Goal: Transaction & Acquisition: Obtain resource

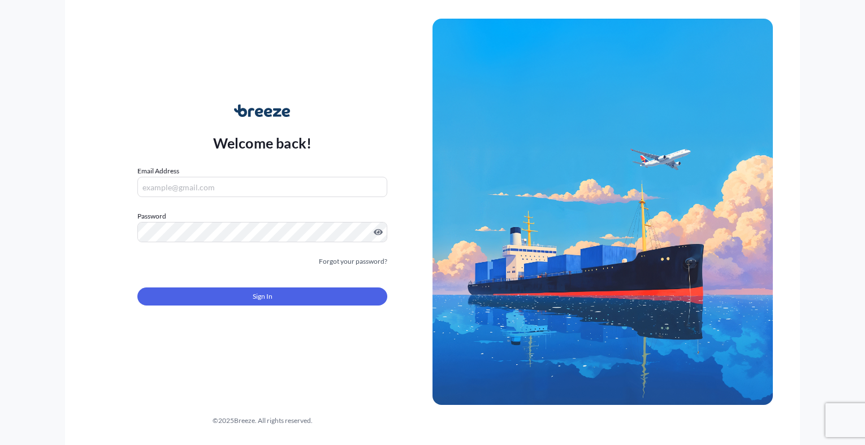
type input "[EMAIL_ADDRESS][DOMAIN_NAME]"
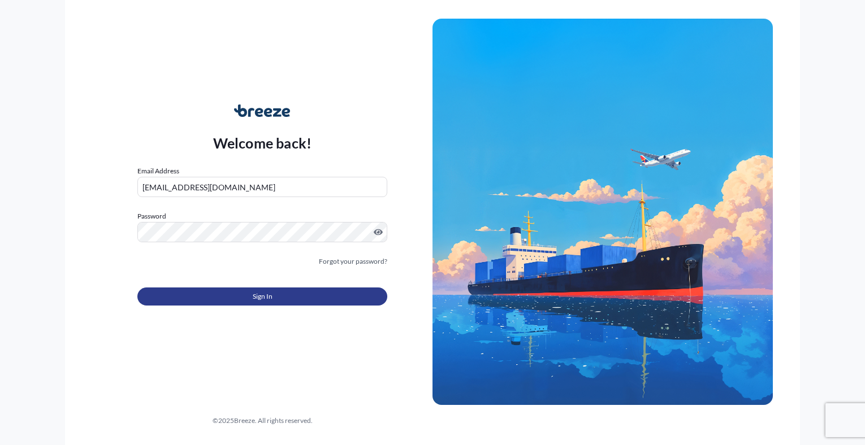
click at [202, 292] on button "Sign In" at bounding box center [262, 297] width 250 height 18
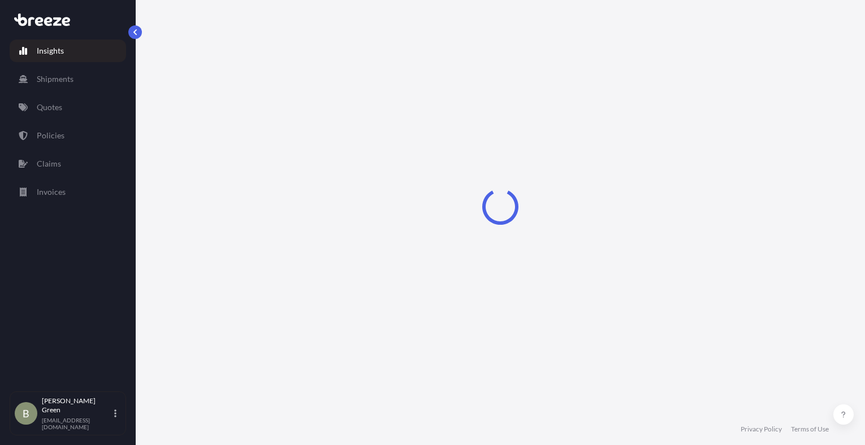
select select "2025"
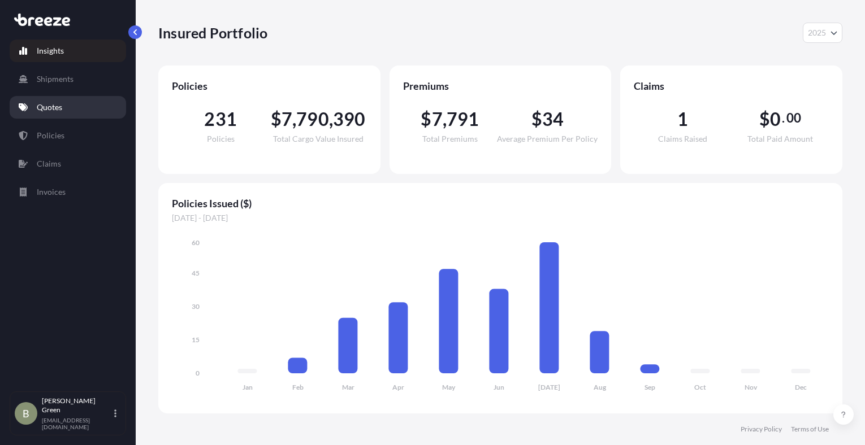
click at [51, 105] on p "Quotes" at bounding box center [49, 107] width 25 height 11
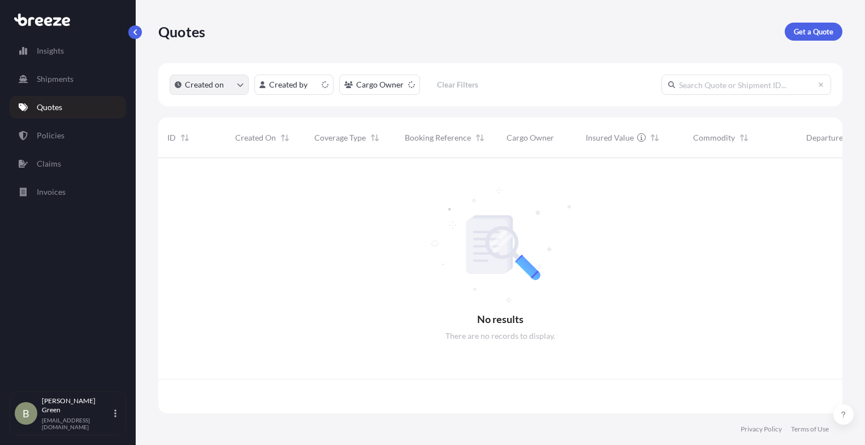
scroll to position [253, 676]
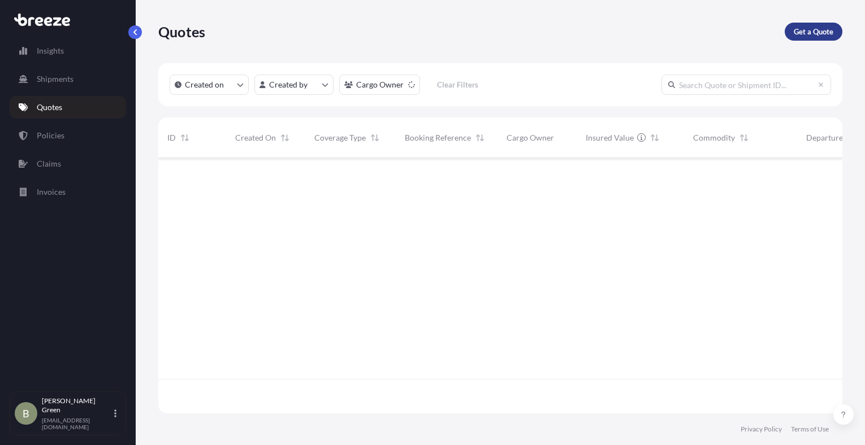
click at [807, 32] on p "Get a Quote" at bounding box center [814, 31] width 40 height 11
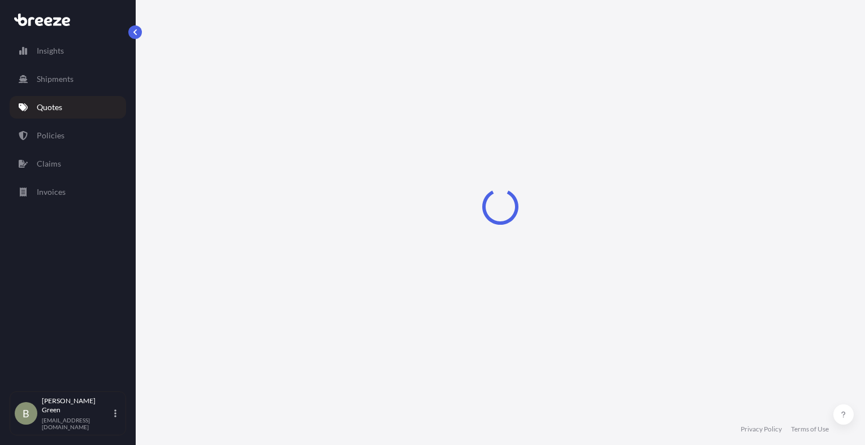
scroll to position [18, 0]
select select "Sea"
select select "1"
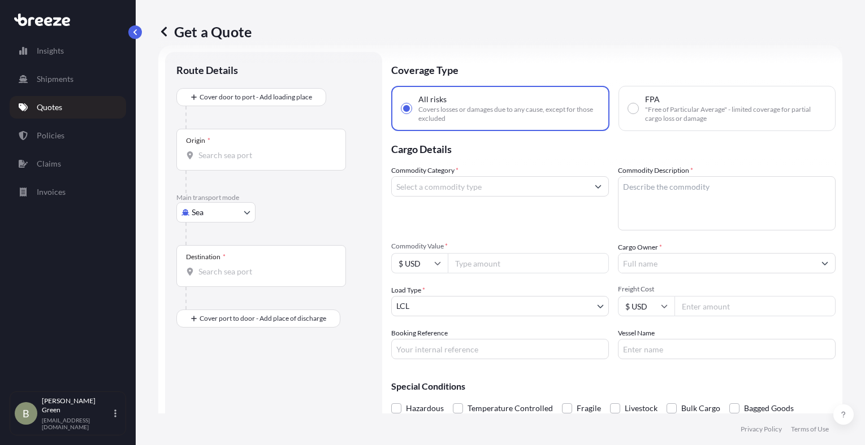
click at [211, 210] on body "Insights Shipments Quotes Policies Claims Invoices B [PERSON_NAME] [EMAIL_ADDRE…" at bounding box center [432, 222] width 865 height 445
click at [201, 277] on span "Road" at bounding box center [207, 282] width 18 height 11
select select "Road"
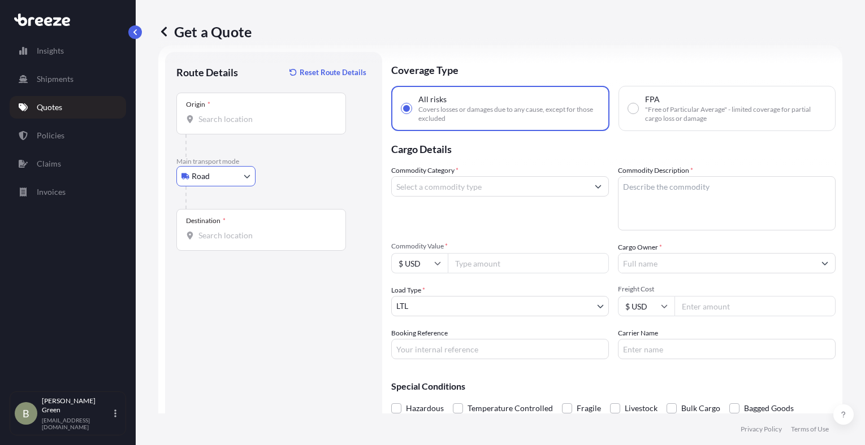
click at [209, 128] on div "Origin *" at bounding box center [261, 114] width 170 height 42
click at [209, 125] on input "Origin *" at bounding box center [264, 119] width 133 height 11
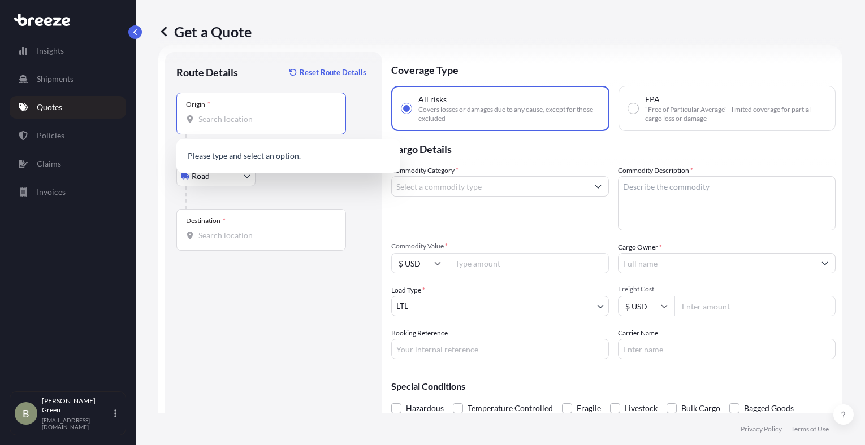
click at [207, 126] on div "Origin *" at bounding box center [261, 114] width 170 height 42
click at [207, 125] on input "Origin *" at bounding box center [264, 119] width 133 height 11
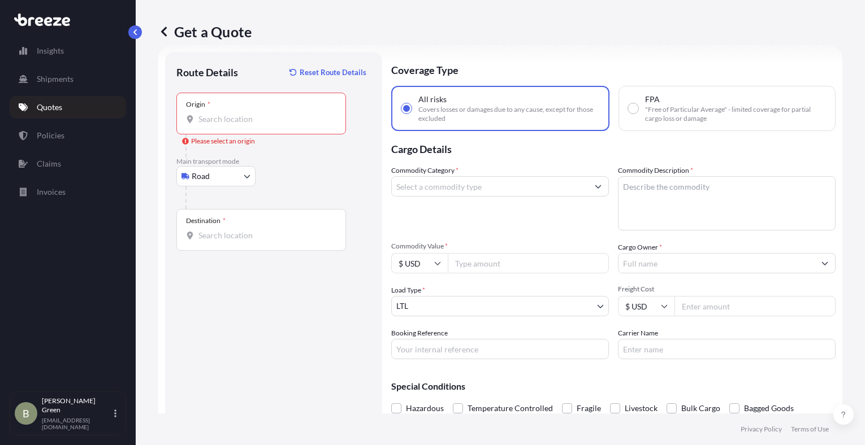
click at [201, 116] on input "Origin * Please select an origin" at bounding box center [264, 119] width 133 height 11
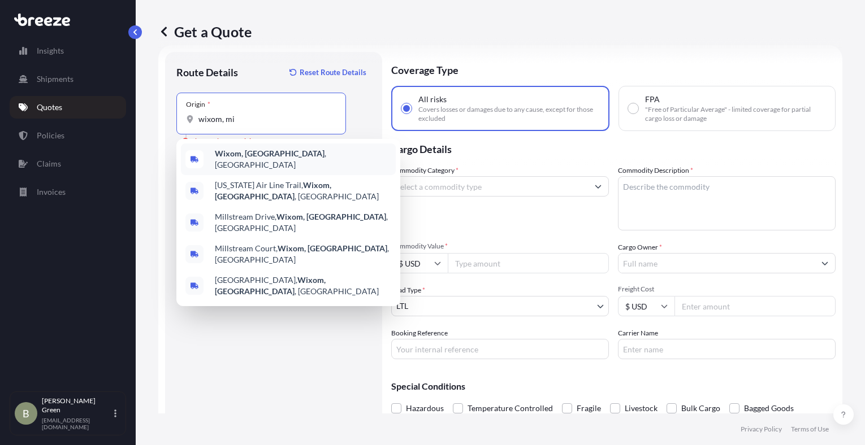
click at [225, 162] on span "Wixom, [GEOGRAPHIC_DATA] , [GEOGRAPHIC_DATA]" at bounding box center [303, 159] width 176 height 23
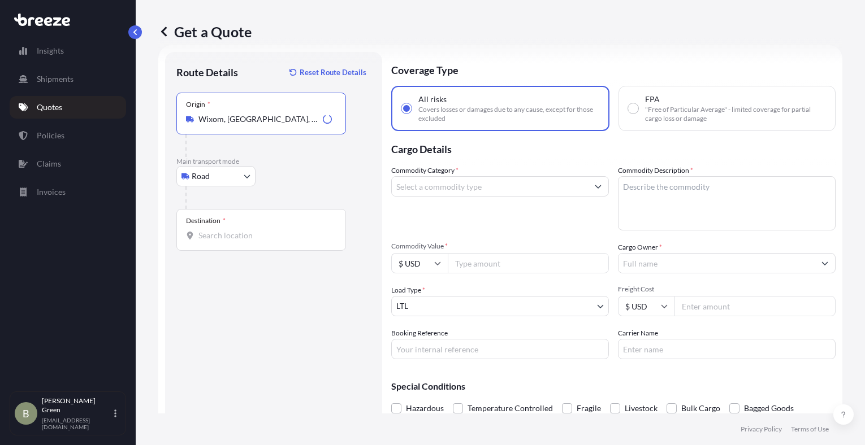
type input "Wixom, [GEOGRAPHIC_DATA], [GEOGRAPHIC_DATA]"
click at [220, 225] on div "Destination *" at bounding box center [206, 221] width 40 height 9
click at [220, 230] on input "Destination *" at bounding box center [264, 235] width 133 height 11
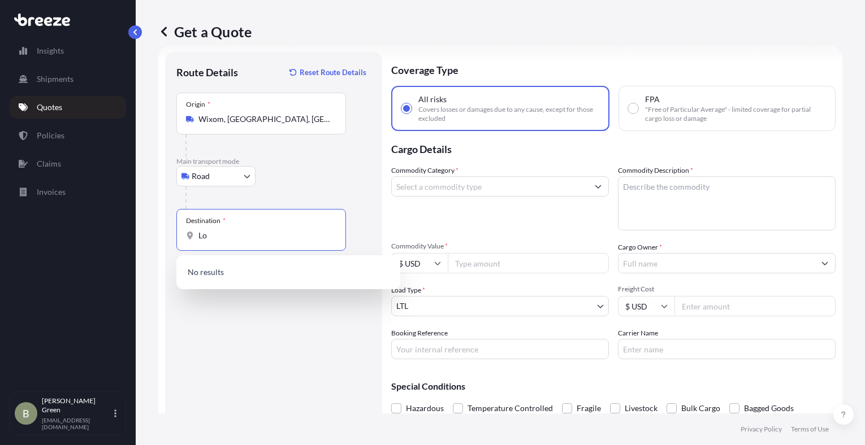
type input "L"
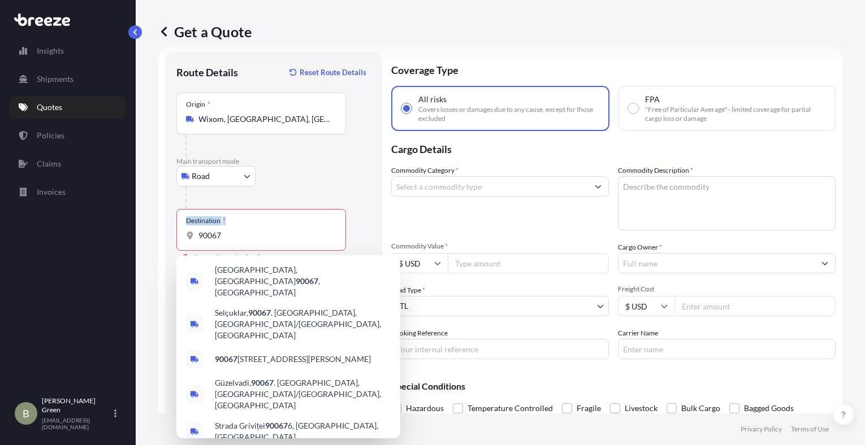
drag, startPoint x: 236, startPoint y: 228, endPoint x: 163, endPoint y: 232, distance: 73.6
click at [163, 232] on form "Route Details Reset Route Details Place of loading Road Road Rail Origin * Wixo…" at bounding box center [500, 254] width 684 height 418
click at [219, 235] on input "90067" at bounding box center [264, 235] width 133 height 11
drag, startPoint x: 228, startPoint y: 235, endPoint x: 162, endPoint y: 240, distance: 66.4
click at [162, 240] on form "Route Details Reset Route Details Place of loading Road Road Rail Origin * Wixo…" at bounding box center [500, 254] width 684 height 418
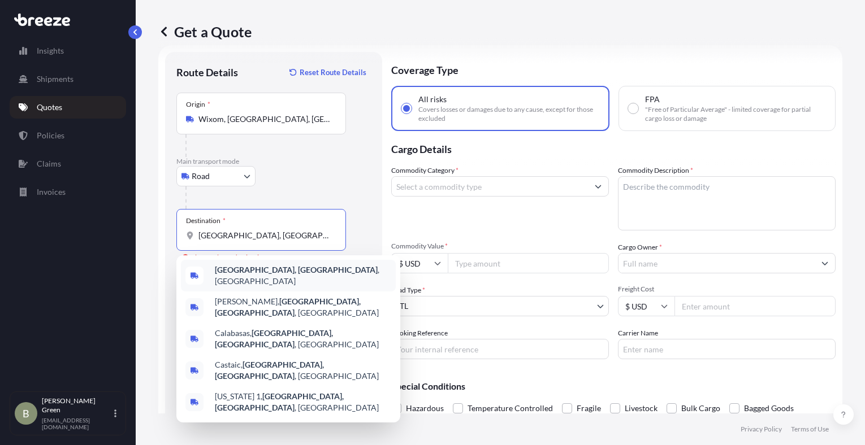
click at [258, 275] on b "[GEOGRAPHIC_DATA], [GEOGRAPHIC_DATA]" at bounding box center [296, 270] width 163 height 10
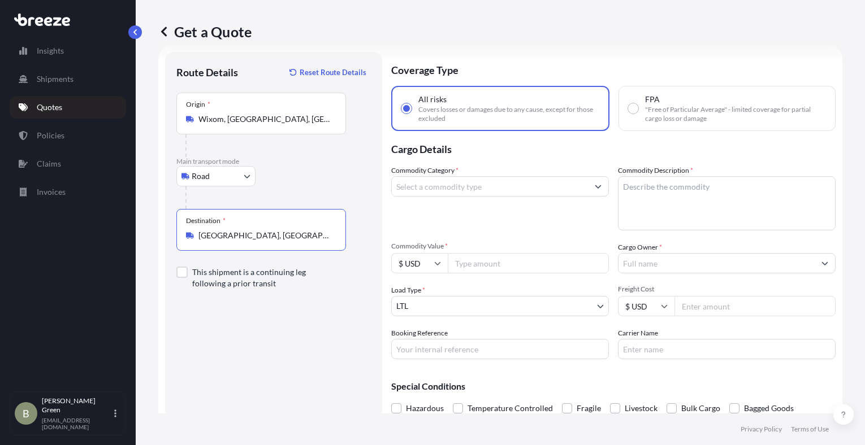
type input "[GEOGRAPHIC_DATA], [GEOGRAPHIC_DATA], [GEOGRAPHIC_DATA]"
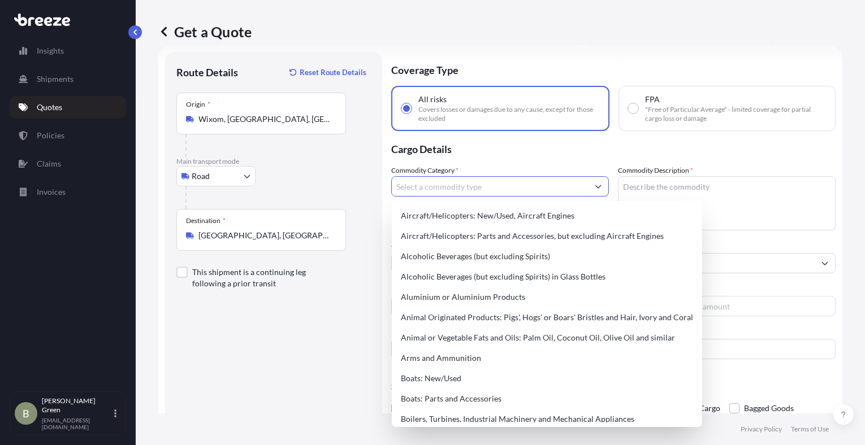
click at [445, 187] on input "Commodity Category *" at bounding box center [490, 186] width 196 height 20
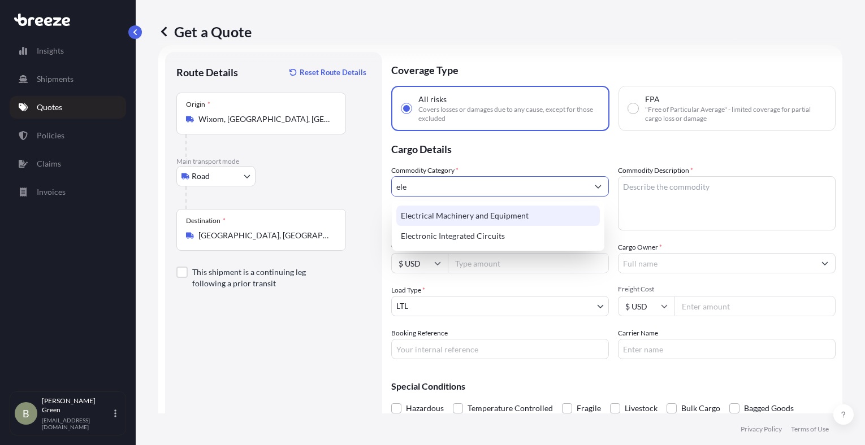
click at [448, 210] on div "Electrical Machinery and Equipment" at bounding box center [498, 216] width 204 height 20
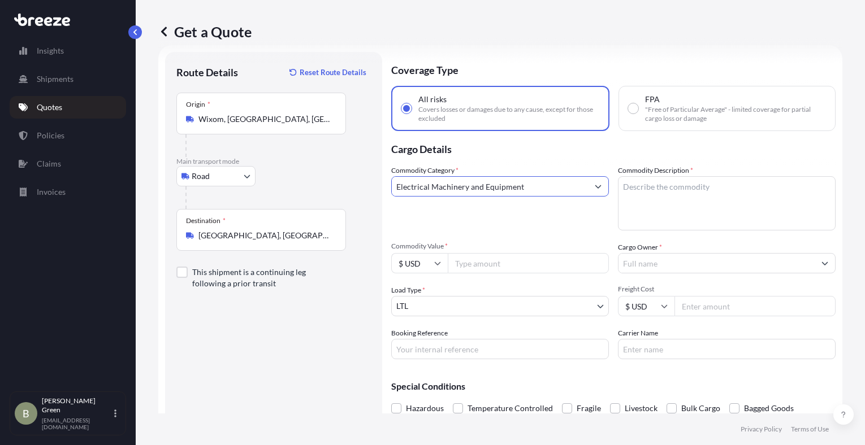
type input "Electrical Machinery and Equipment"
click at [647, 187] on textarea "Commodity Description *" at bounding box center [727, 203] width 218 height 54
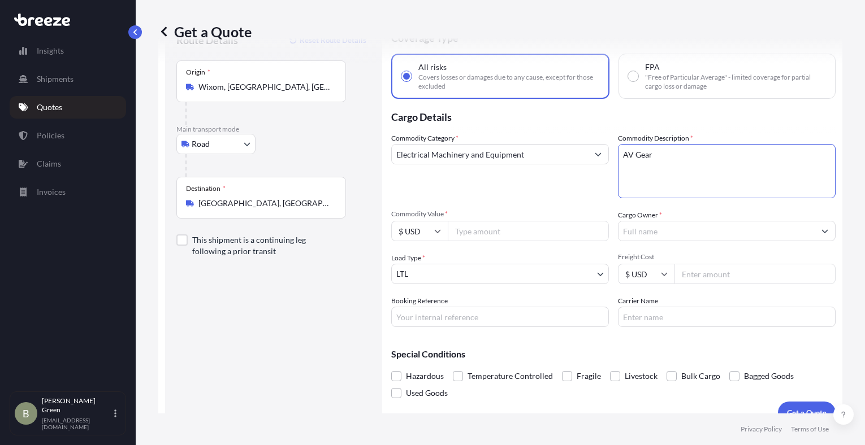
scroll to position [68, 0]
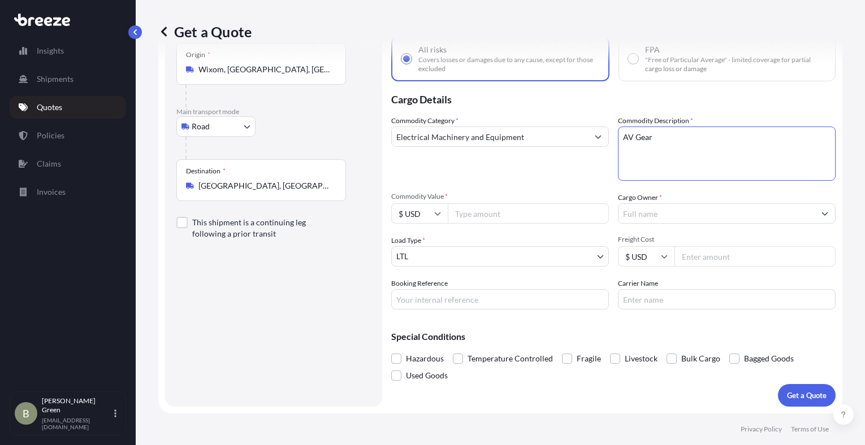
type textarea "AV Gear"
click at [501, 221] on input "Commodity Value *" at bounding box center [528, 214] width 161 height 20
type input "800000"
click at [697, 262] on input "Freight Cost" at bounding box center [754, 256] width 161 height 20
type input "6"
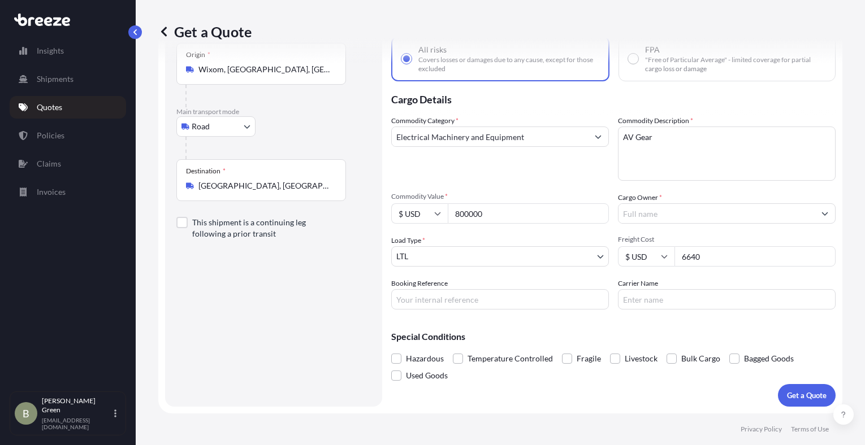
type input "6640"
drag, startPoint x: 471, startPoint y: 296, endPoint x: 478, endPoint y: 294, distance: 7.2
click at [471, 296] on input "Booking Reference" at bounding box center [500, 299] width 218 height 20
click at [512, 278] on div "Commodity Category * Electrical Machinery and Equipment Commodity Description *…" at bounding box center [613, 212] width 444 height 194
click at [677, 298] on input "Carrier Name" at bounding box center [727, 299] width 218 height 20
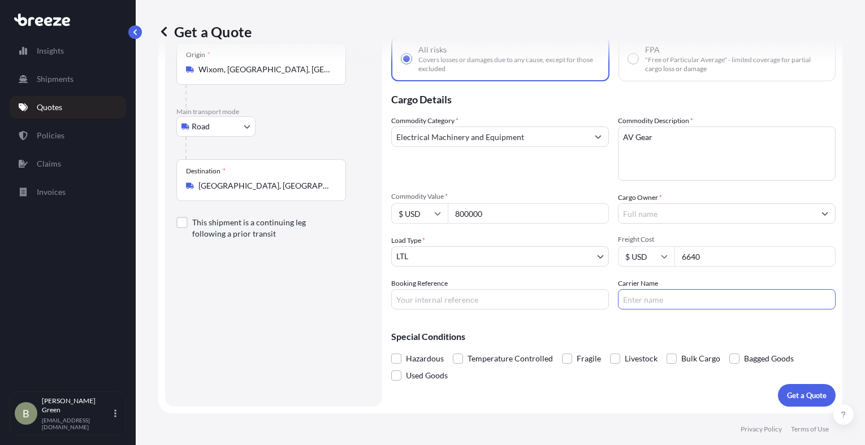
click at [499, 276] on div "Commodity Category * Electrical Machinery and Equipment Commodity Description *…" at bounding box center [613, 212] width 444 height 194
click at [481, 297] on input "Booking Reference" at bounding box center [500, 299] width 218 height 20
type input "PTG LAX"
click at [798, 396] on p "Get a Quote" at bounding box center [807, 395] width 40 height 11
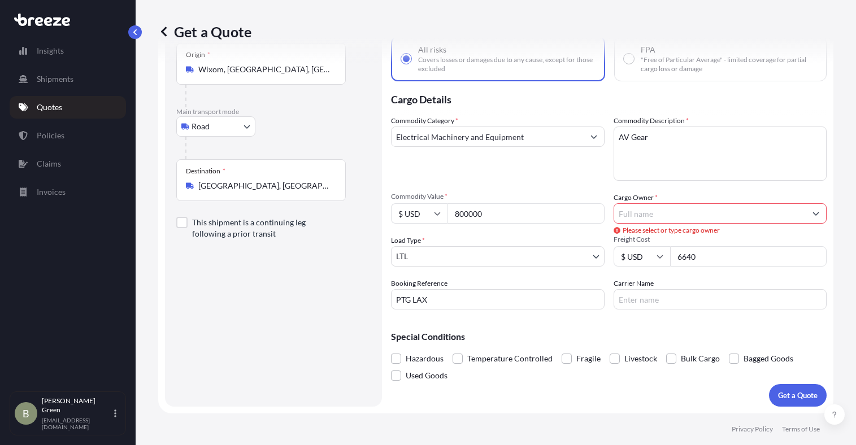
click at [652, 213] on input "Cargo Owner *" at bounding box center [710, 214] width 192 height 20
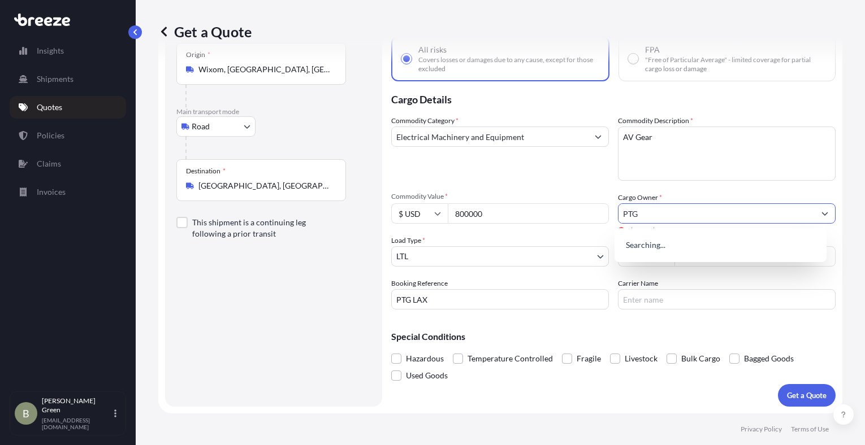
type input "PTG"
click at [529, 176] on div "Commodity Category * Electrical Machinery and Equipment" at bounding box center [500, 148] width 218 height 66
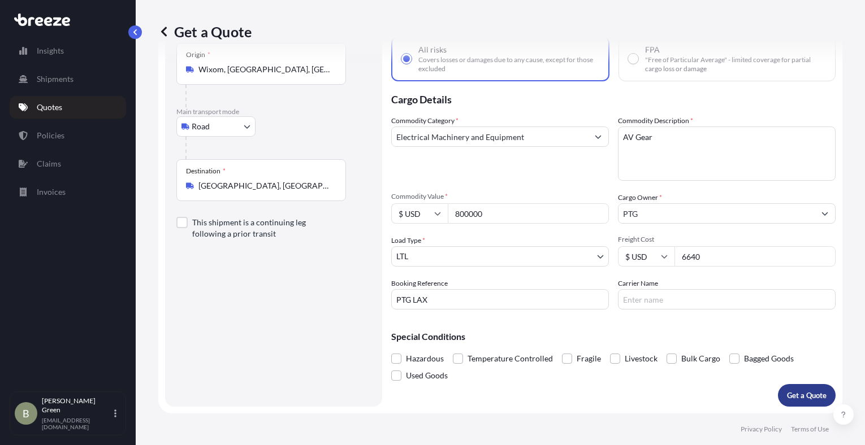
click at [791, 397] on p "Get a Quote" at bounding box center [807, 395] width 40 height 11
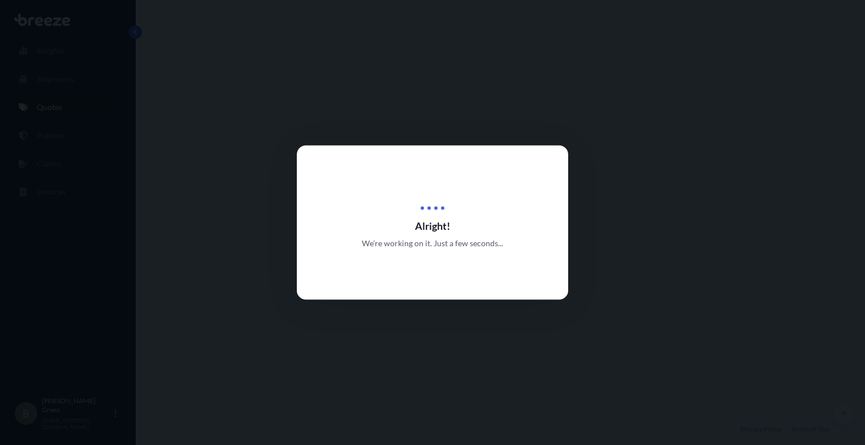
select select "Road"
select select "1"
